Goal: Transaction & Acquisition: Purchase product/service

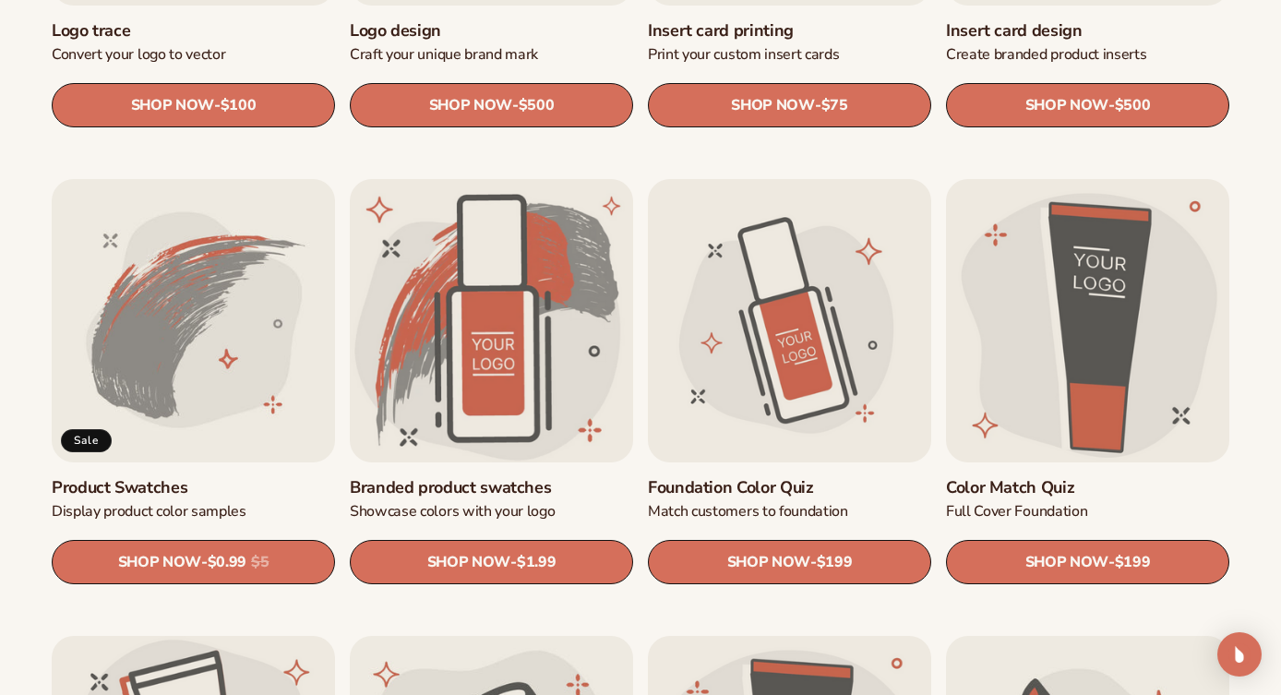
scroll to position [927, 0]
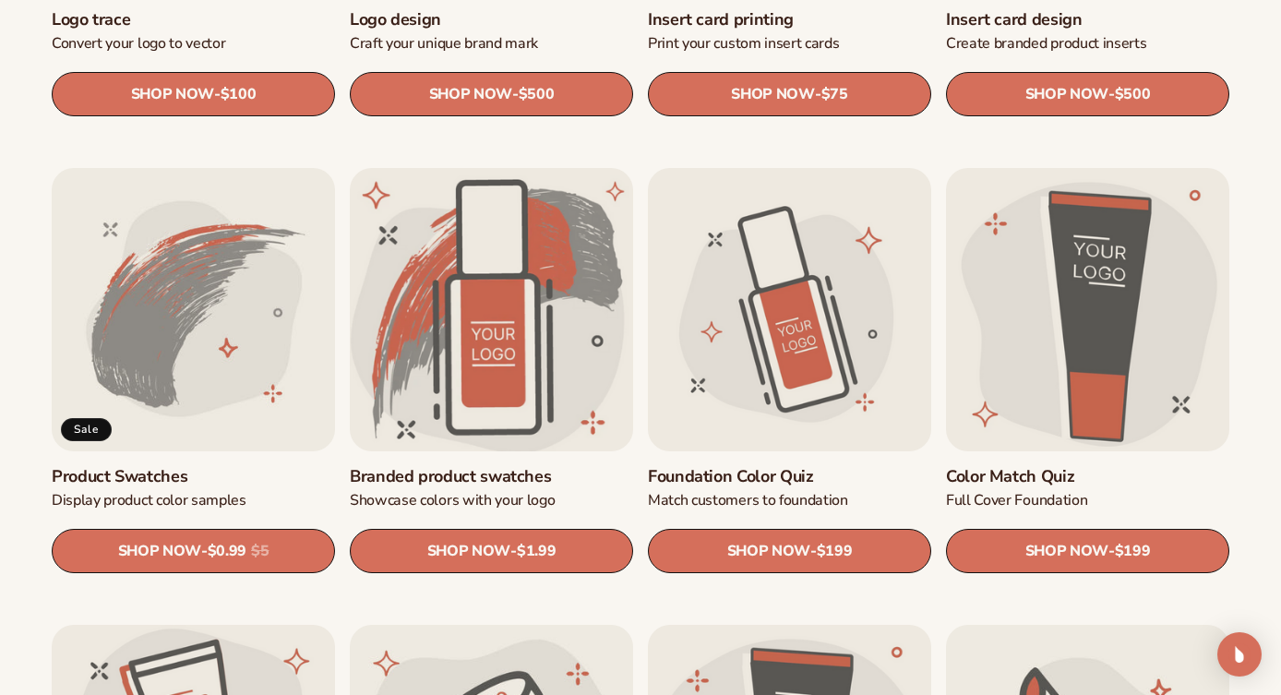
click at [492, 466] on link "Branded product swatches" at bounding box center [491, 476] width 283 height 21
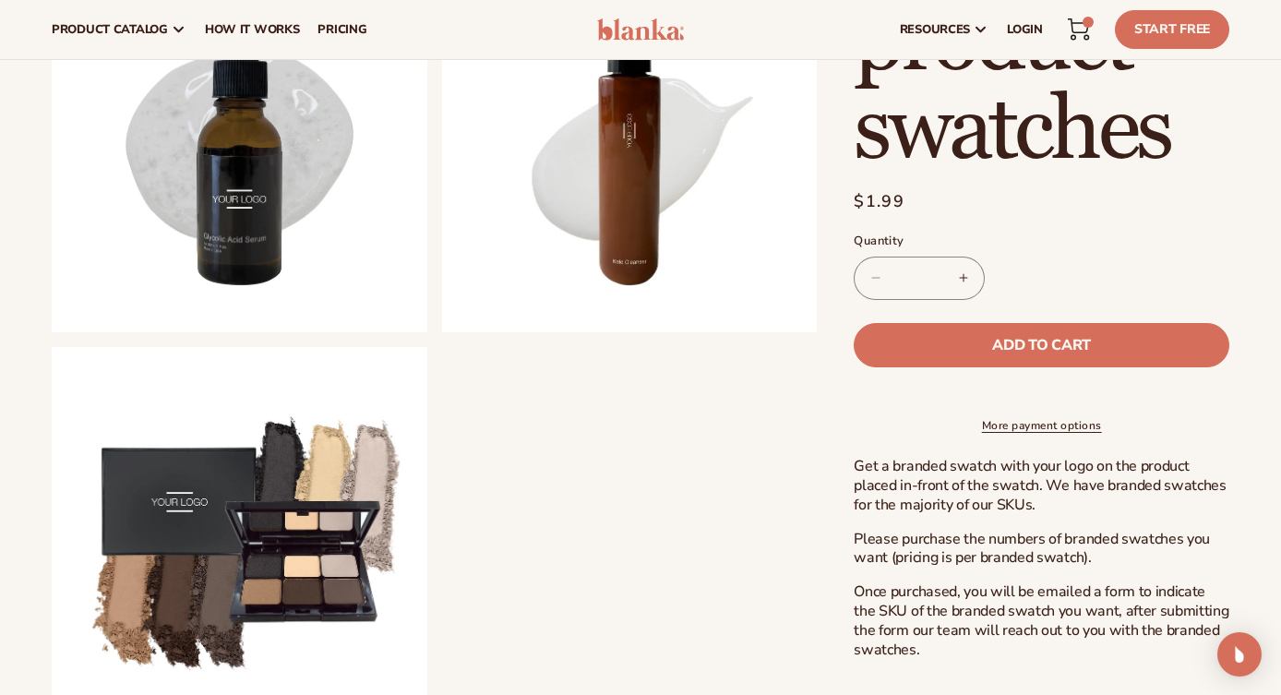
scroll to position [1121, 0]
